Goal: Task Accomplishment & Management: Manage account settings

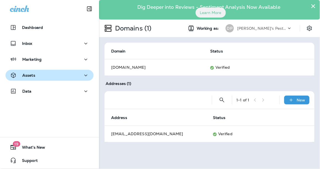
click at [44, 78] on div "Assets" at bounding box center [49, 75] width 79 height 7
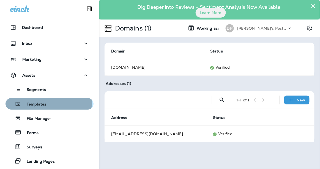
click at [46, 101] on div "Templates" at bounding box center [50, 104] width 84 height 8
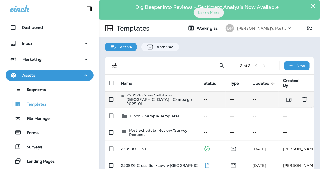
click at [129, 101] on p "250926 Cross Sell-Lawn | [GEOGRAPHIC_DATA] | Campaign 2025-01" at bounding box center [161, 99] width 68 height 13
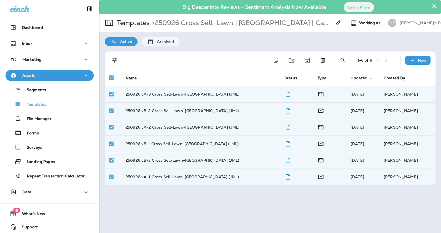
click at [137, 75] on th "Name" at bounding box center [200, 77] width 159 height 17
click at [137, 77] on span "Name" at bounding box center [135, 77] width 18 height 5
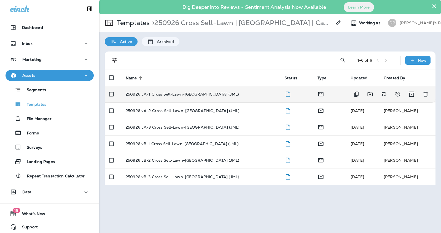
click at [155, 95] on p "250926 vA-1 Cross Sell-Lawn-[GEOGRAPHIC_DATA] (JML)" at bounding box center [182, 94] width 113 height 4
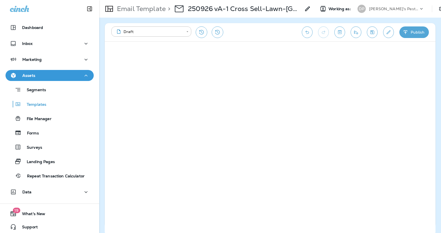
click at [316, 36] on button "Publish" at bounding box center [413, 32] width 29 height 12
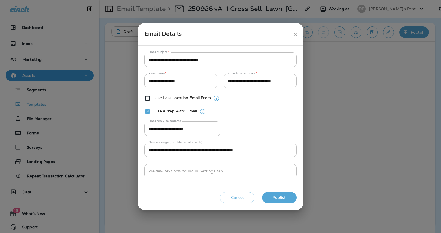
click at [168, 150] on div "**********" at bounding box center [220, 115] width 165 height 139
click at [277, 150] on button "Publish" at bounding box center [279, 197] width 34 height 11
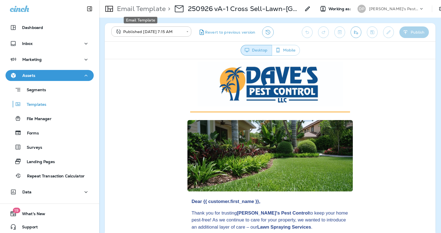
click at [159, 11] on p "Email Template" at bounding box center [140, 9] width 51 height 8
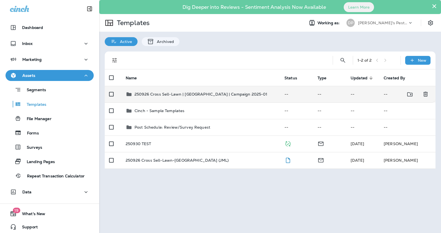
click at [162, 92] on p "250926 Cross Sell-Lawn | [GEOGRAPHIC_DATA] | Campaign 2025-01" at bounding box center [200, 94] width 133 height 4
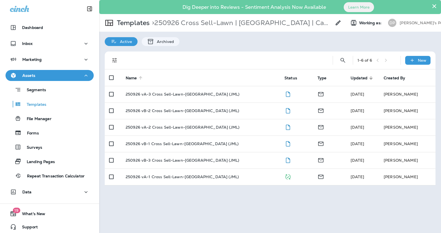
click at [141, 77] on icon at bounding box center [140, 77] width 5 height 5
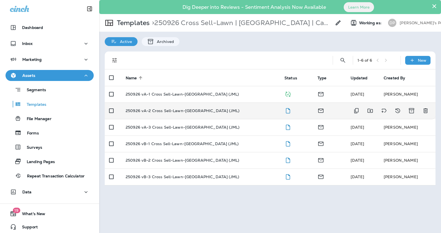
click at [145, 109] on p "250926 vA-2 Cross Sell-Lawn-[GEOGRAPHIC_DATA] (JML)" at bounding box center [183, 111] width 114 height 4
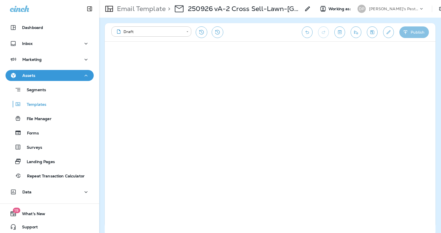
click at [316, 30] on button "Publish" at bounding box center [413, 32] width 29 height 12
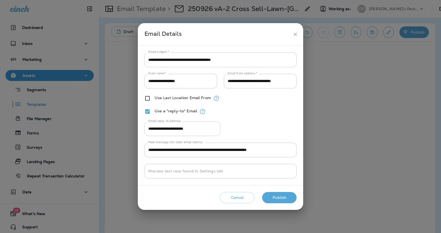
click at [285, 150] on button "Publish" at bounding box center [279, 197] width 34 height 11
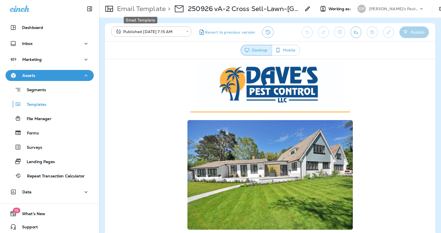
click at [148, 8] on p "Email Template" at bounding box center [140, 9] width 51 height 8
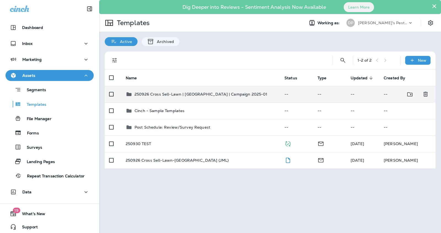
click at [140, 89] on td "250926 Cross Sell-Lawn | [GEOGRAPHIC_DATA] | Campaign 2025-01" at bounding box center [200, 94] width 159 height 17
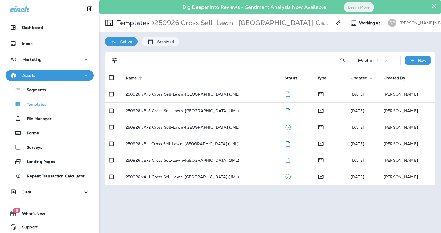
click at [130, 76] on span "Name" at bounding box center [131, 78] width 11 height 5
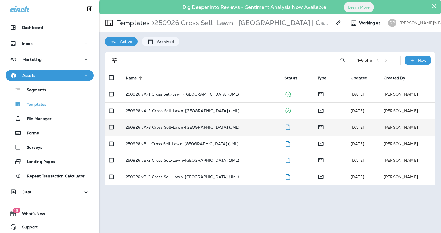
click at [143, 123] on td "250926 vA-3 Cross Sell-Lawn-[GEOGRAPHIC_DATA] (JML)" at bounding box center [200, 127] width 159 height 17
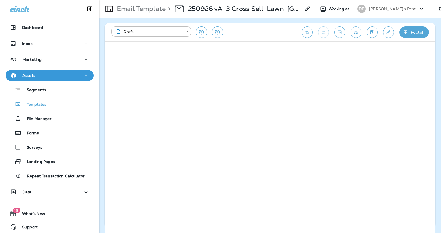
click at [316, 34] on button "Publish" at bounding box center [413, 32] width 29 height 12
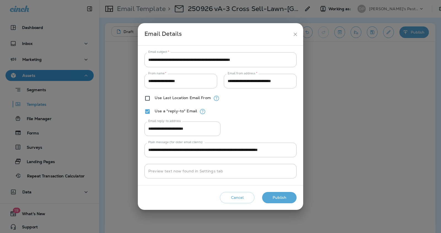
click at [290, 150] on button "Publish" at bounding box center [279, 197] width 34 height 11
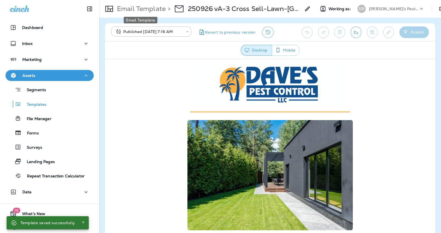
click at [164, 9] on p "Email Template" at bounding box center [140, 9] width 51 height 8
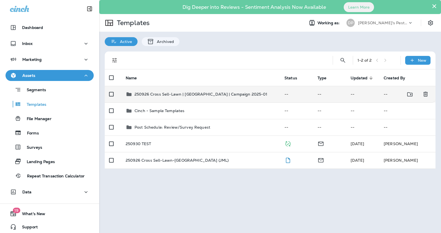
click at [161, 96] on p "250926 Cross Sell-Lawn | [GEOGRAPHIC_DATA] | Campaign 2025-01" at bounding box center [200, 94] width 133 height 4
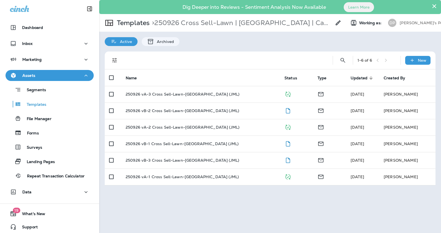
click at [157, 78] on th "Name" at bounding box center [200, 77] width 159 height 17
click at [139, 77] on icon at bounding box center [140, 77] width 5 height 5
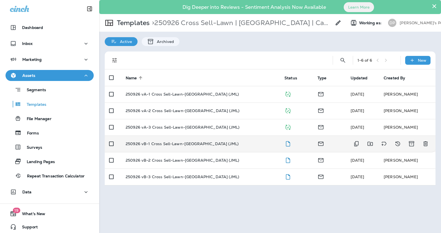
click at [163, 142] on p "250926 vB-1 Cross Sell-Lawn-[GEOGRAPHIC_DATA] (JML)" at bounding box center [182, 144] width 113 height 4
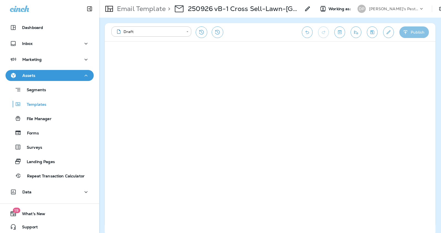
click at [316, 29] on button "Publish" at bounding box center [413, 32] width 29 height 12
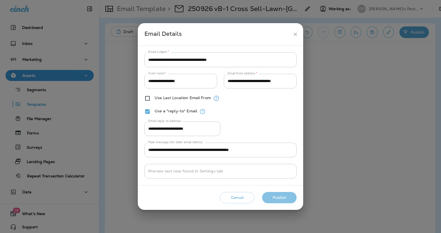
click at [289, 150] on button "Publish" at bounding box center [279, 197] width 34 height 11
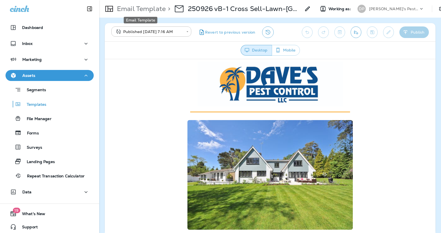
click at [142, 8] on p "Email Template" at bounding box center [140, 9] width 51 height 8
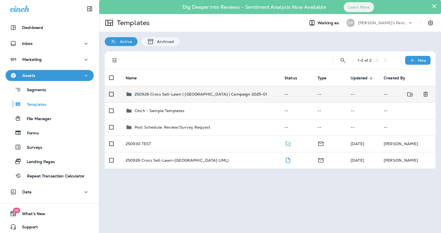
click at [158, 93] on p "250926 Cross Sell-Lawn | [GEOGRAPHIC_DATA] | Campaign 2025-01" at bounding box center [200, 94] width 133 height 4
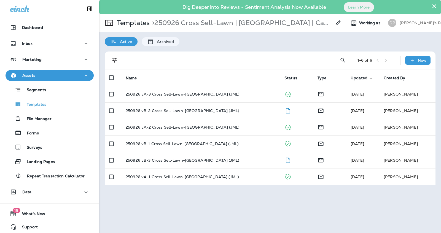
drag, startPoint x: 170, startPoint y: 80, endPoint x: 163, endPoint y: 80, distance: 7.2
click at [170, 80] on th "Name" at bounding box center [200, 77] width 159 height 17
click at [134, 78] on span "Name" at bounding box center [131, 78] width 11 height 5
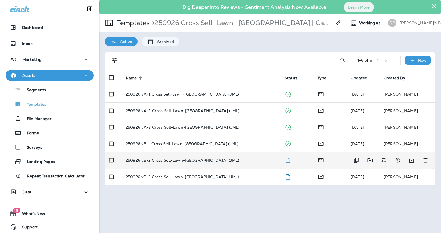
click at [160, 150] on td "250926 vB-2 Cross Sell-Lawn-[GEOGRAPHIC_DATA] (JML)" at bounding box center [200, 160] width 159 height 17
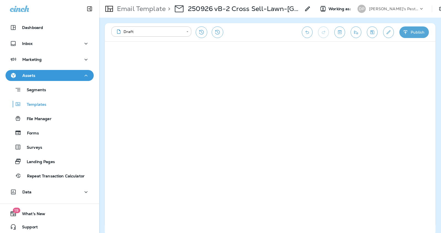
click at [316, 36] on button "Publish" at bounding box center [413, 32] width 29 height 12
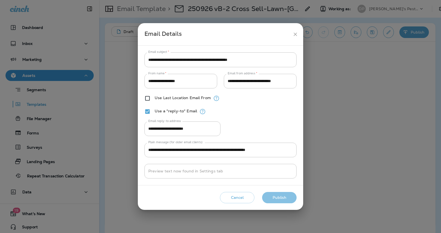
click at [293, 150] on button "Publish" at bounding box center [279, 197] width 34 height 11
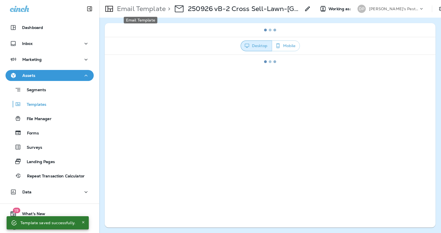
click at [145, 9] on p "Email Template" at bounding box center [140, 9] width 51 height 8
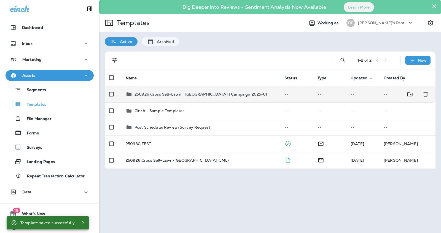
click at [167, 98] on td "250926 Cross Sell-Lawn | [GEOGRAPHIC_DATA] | Campaign 2025-01" at bounding box center [200, 94] width 159 height 17
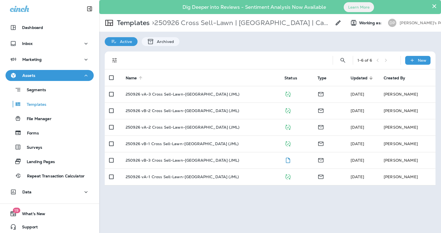
click at [133, 79] on span "Name" at bounding box center [131, 78] width 11 height 5
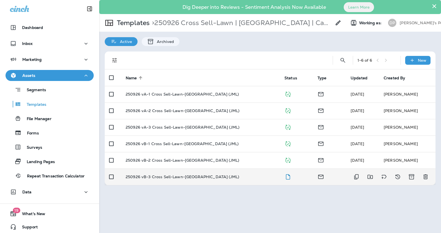
click at [162, 150] on td "250926 vB-3 Cross Sell-Lawn-[GEOGRAPHIC_DATA] (JML)" at bounding box center [200, 177] width 159 height 17
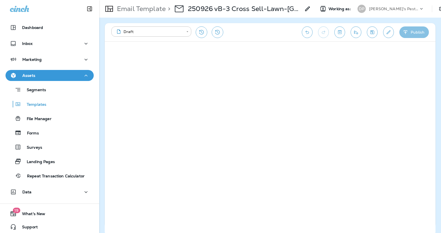
click at [316, 36] on button "Publish" at bounding box center [413, 32] width 29 height 12
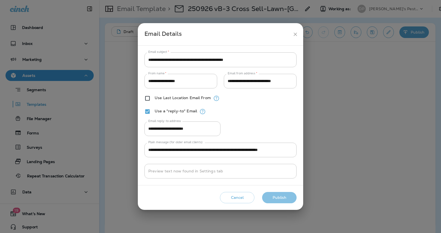
click at [274, 150] on button "Publish" at bounding box center [279, 197] width 34 height 11
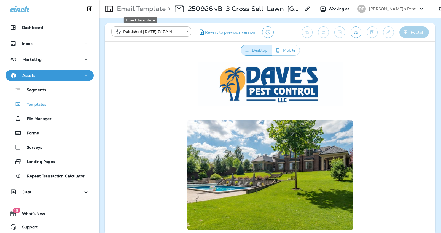
click at [153, 10] on p "Email Template" at bounding box center [140, 9] width 51 height 8
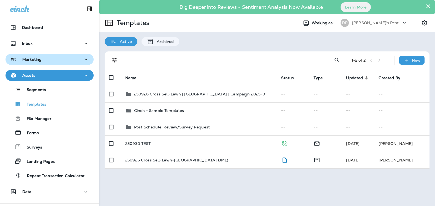
click at [44, 60] on div "Marketing" at bounding box center [49, 59] width 79 height 7
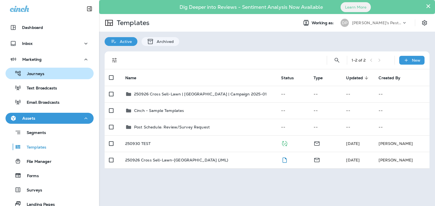
click at [43, 75] on p "Journeys" at bounding box center [32, 74] width 23 height 5
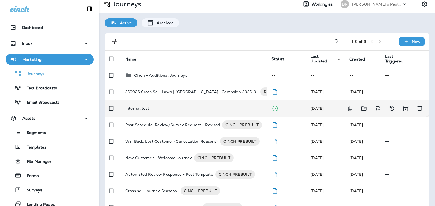
scroll to position [50, 0]
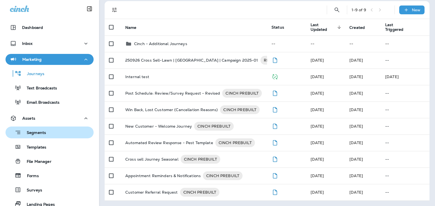
click at [50, 131] on div "Segments" at bounding box center [50, 132] width 84 height 9
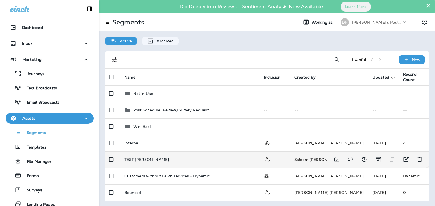
scroll to position [1, 0]
click at [144, 150] on p "TEST [PERSON_NAME]" at bounding box center [147, 159] width 45 height 4
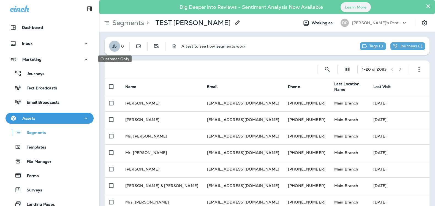
click at [113, 49] on button "Customer Only" at bounding box center [114, 46] width 11 height 11
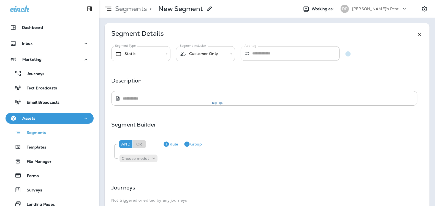
type input "*******"
type textarea "**********"
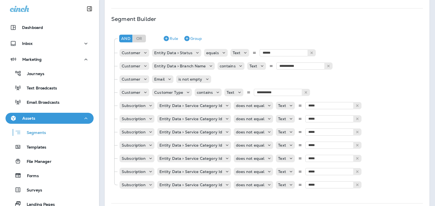
scroll to position [172, 0]
